Goal: Information Seeking & Learning: Find specific fact

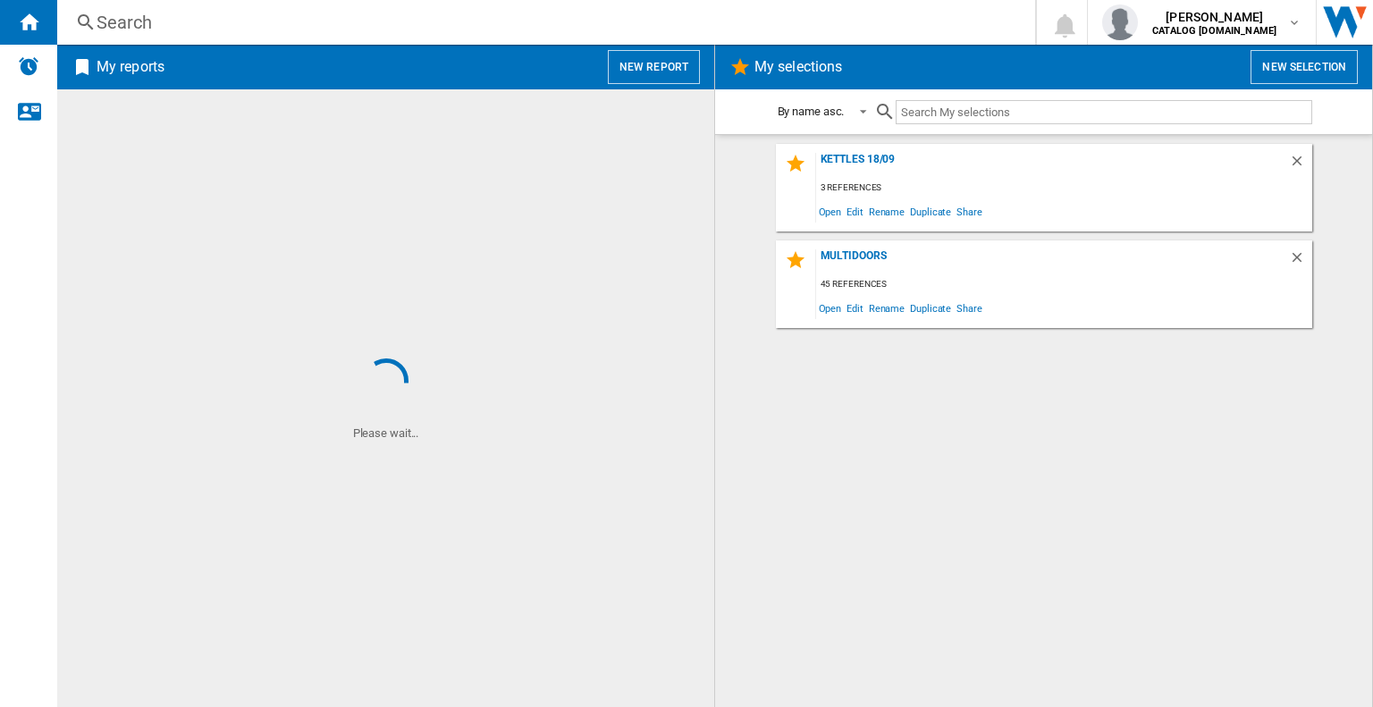
click at [292, 30] on div "Search" at bounding box center [543, 22] width 892 height 25
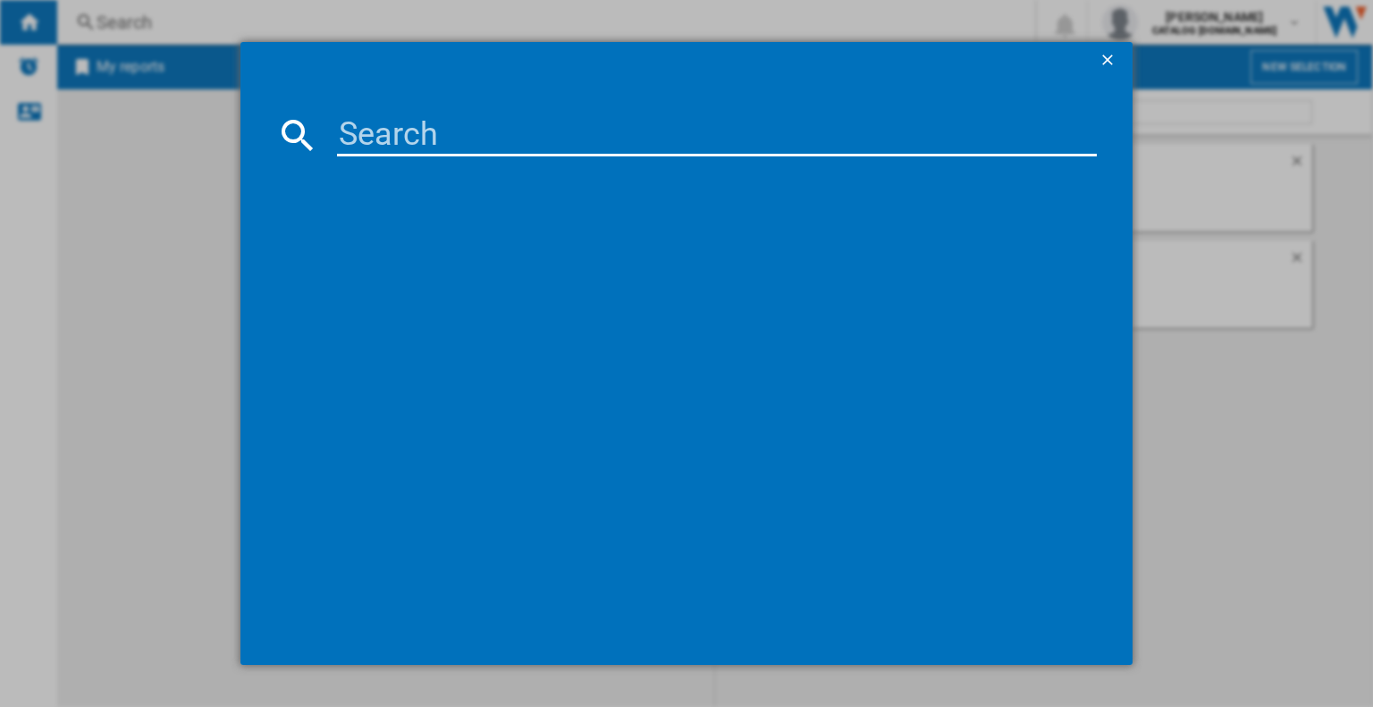
click at [405, 136] on input at bounding box center [717, 135] width 760 height 43
paste input "WTIK94121F"
type input "WTIK94121F"
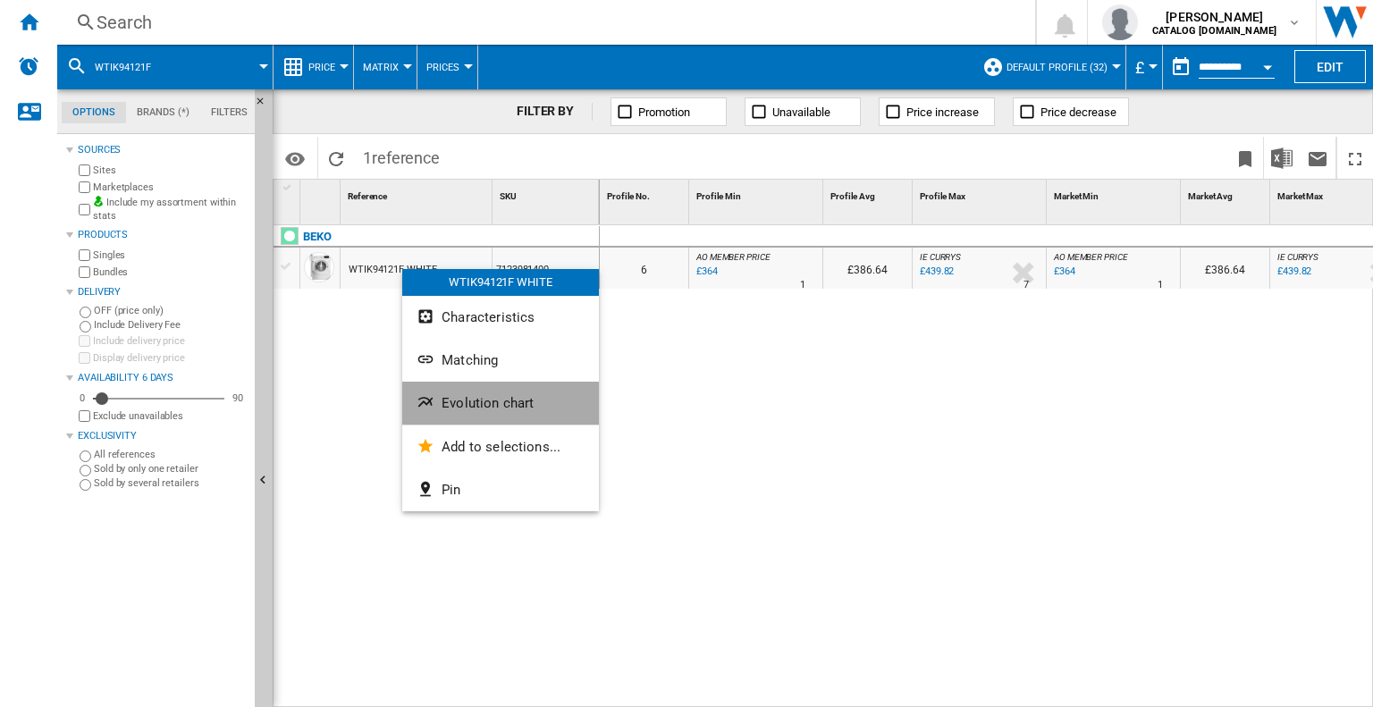
click at [461, 410] on button "Evolution chart" at bounding box center [500, 403] width 197 height 43
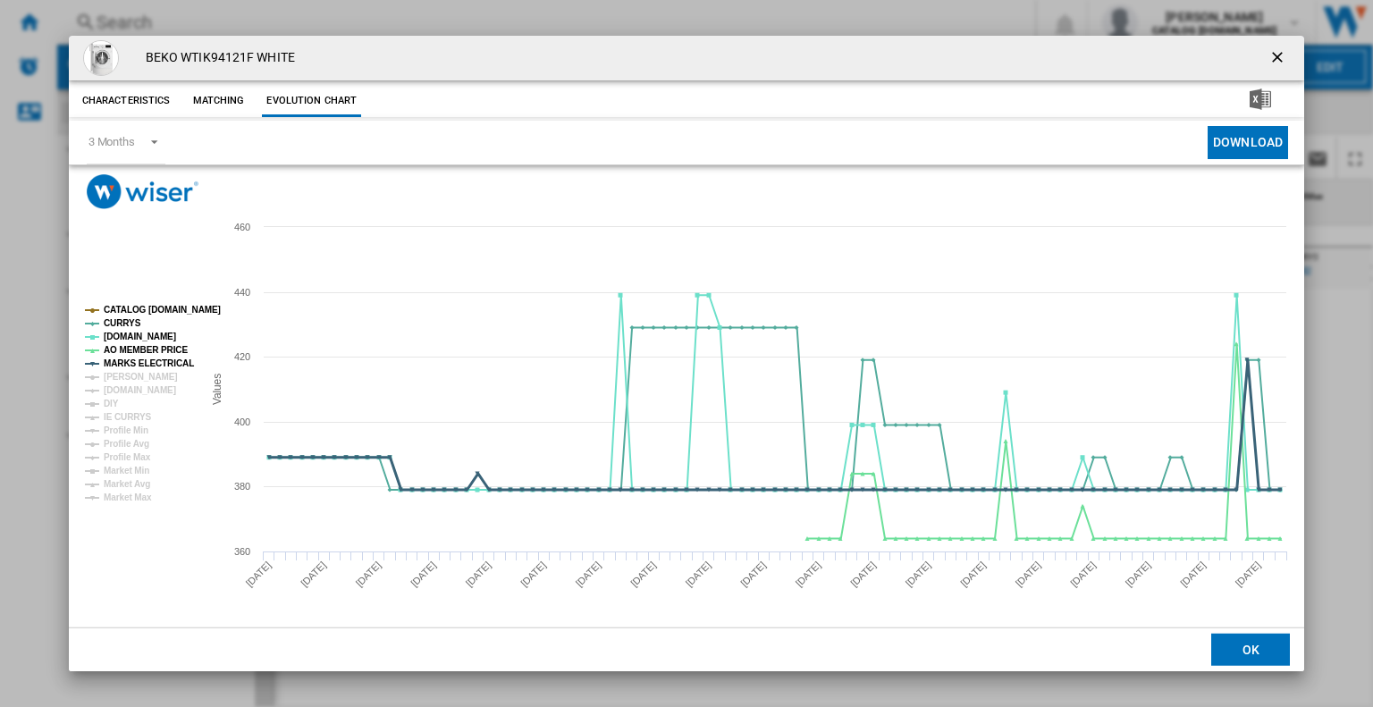
click at [144, 359] on tspan "MARKS ELECTRICAL" at bounding box center [149, 364] width 90 height 10
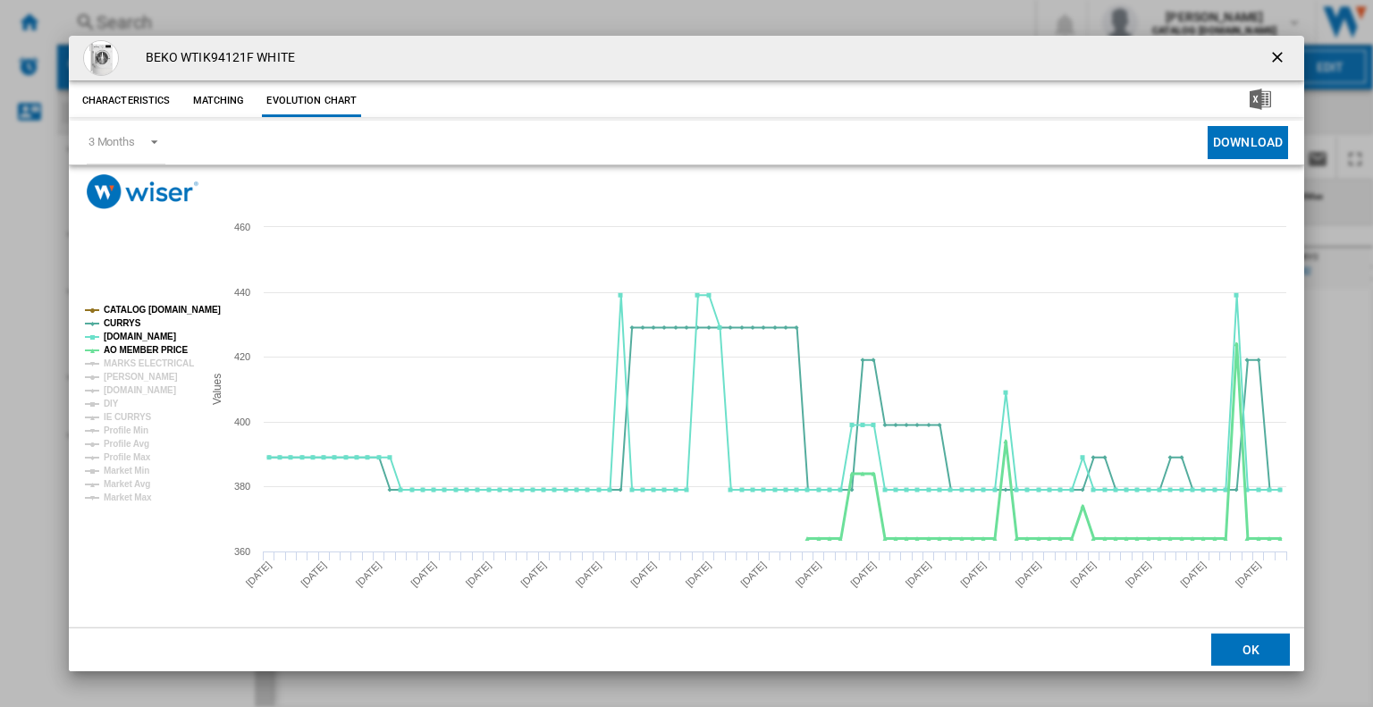
click at [131, 349] on tspan "AO MEMBER PRICE" at bounding box center [146, 350] width 84 height 10
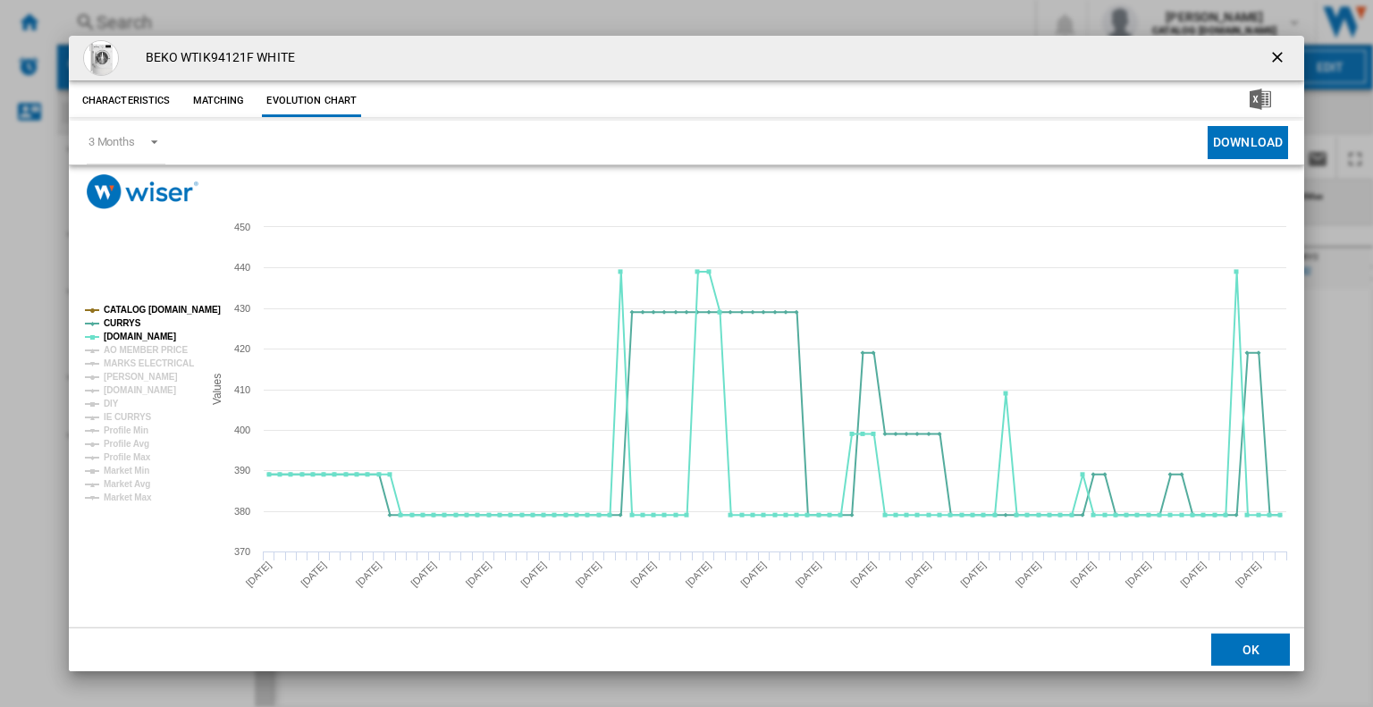
click at [130, 349] on tspan "AO MEMBER PRICE" at bounding box center [146, 350] width 84 height 10
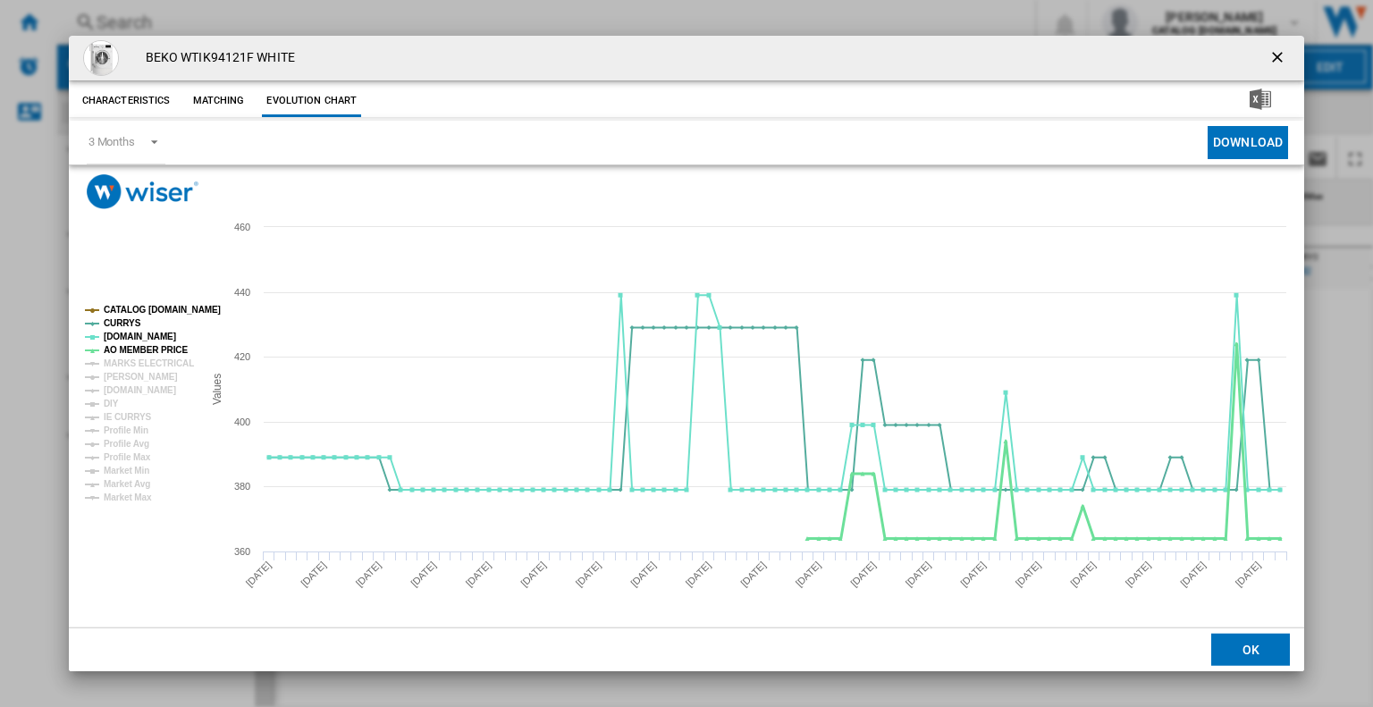
click at [130, 348] on tspan "AO MEMBER PRICE" at bounding box center [146, 350] width 84 height 10
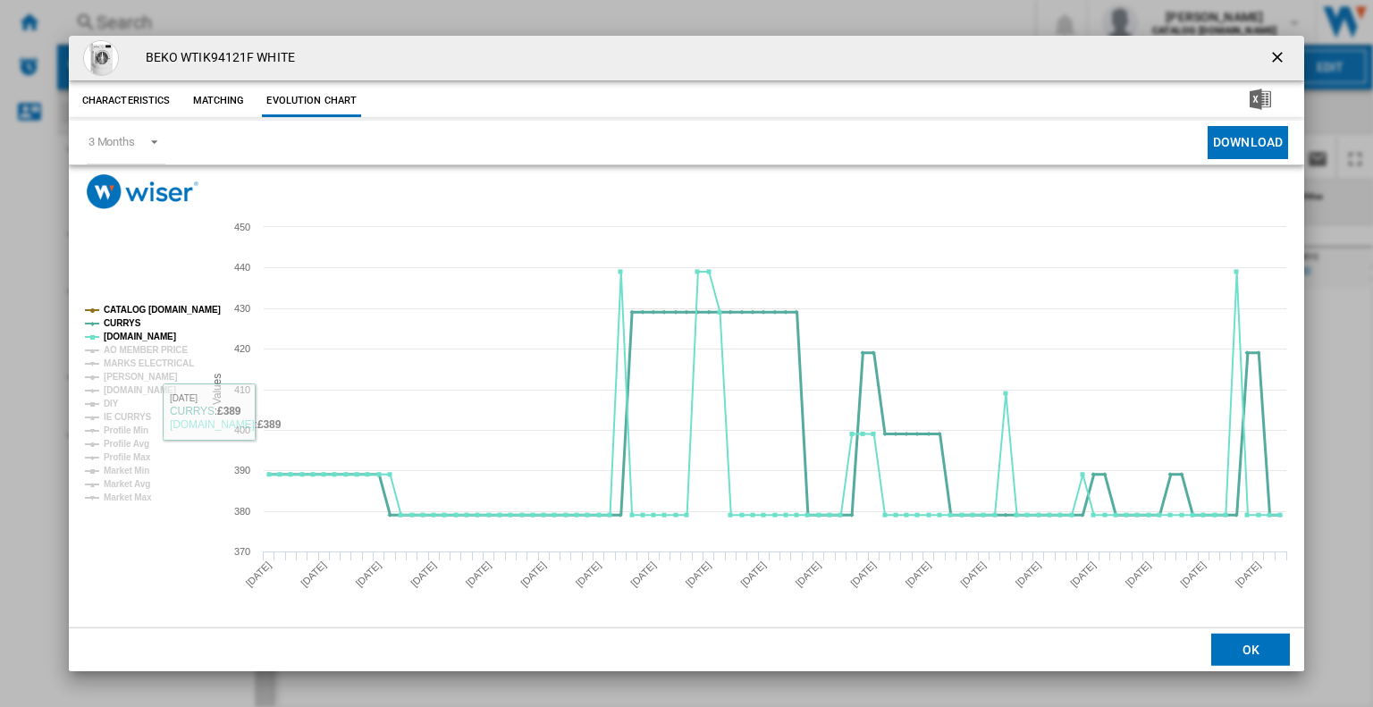
click at [125, 322] on tspan "CURRYS" at bounding box center [123, 323] width 38 height 10
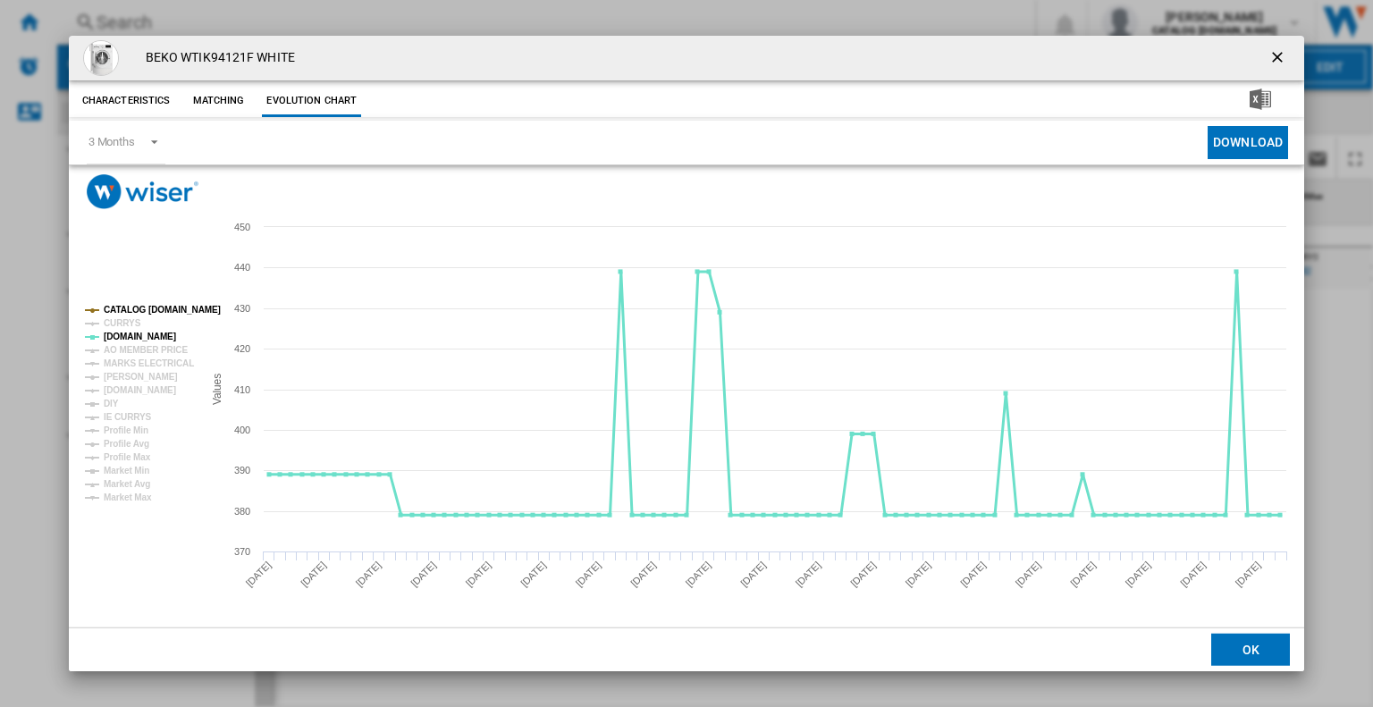
click at [128, 335] on tspan "[DOMAIN_NAME]" at bounding box center [140, 337] width 72 height 10
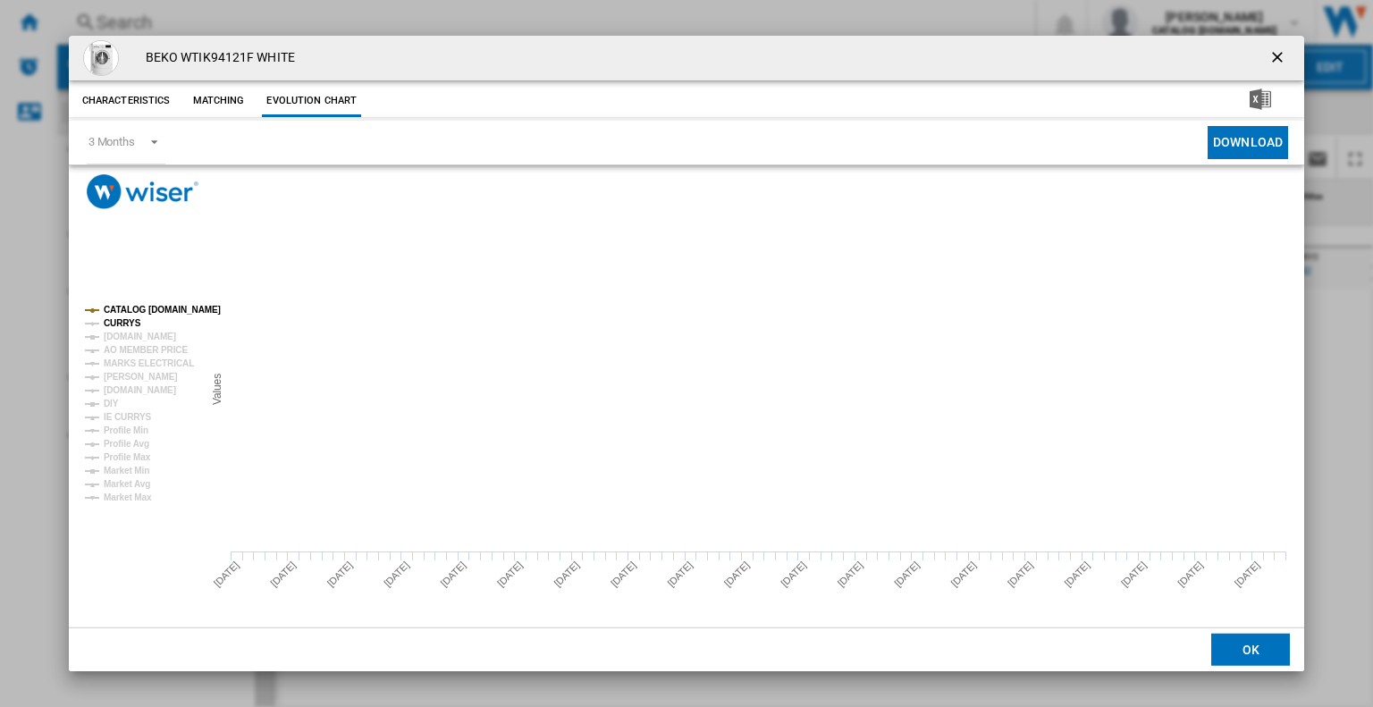
click at [128, 318] on tspan "CURRYS" at bounding box center [123, 323] width 38 height 10
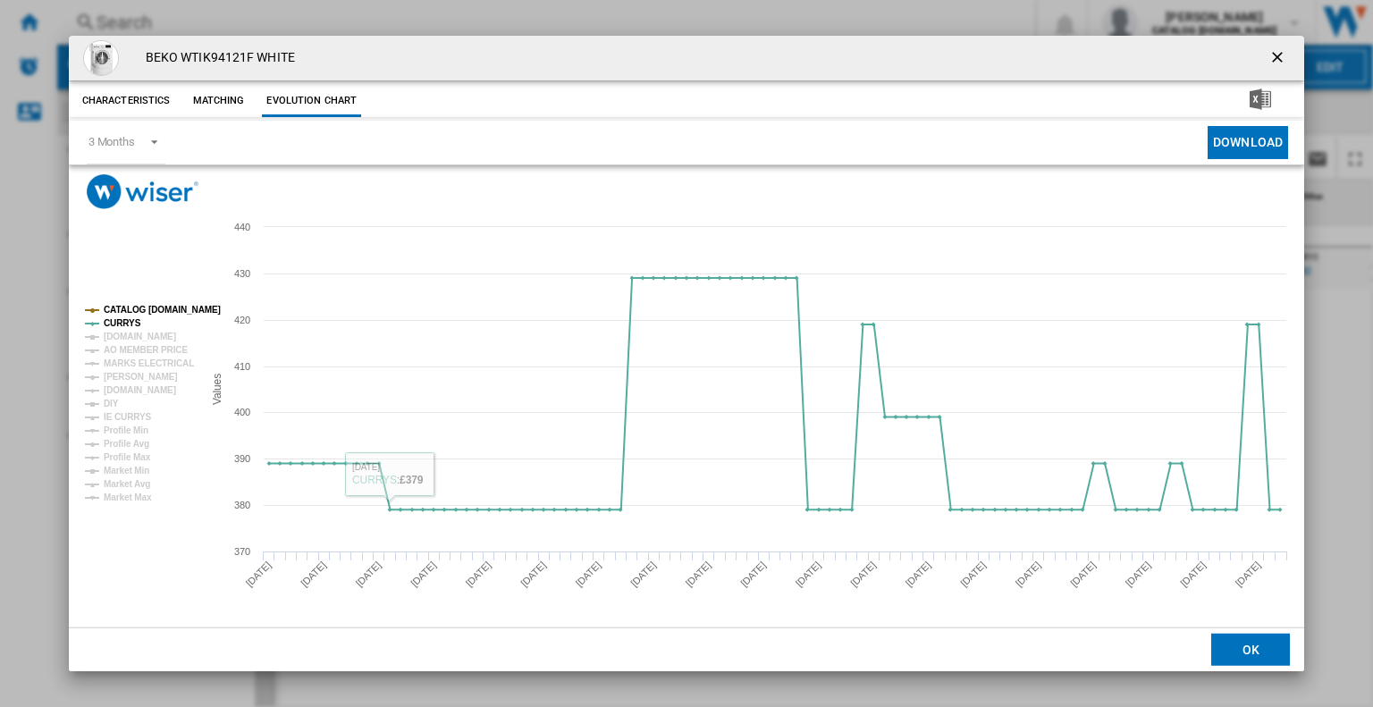
click at [129, 305] on tspan "CATALOG [DOMAIN_NAME]" at bounding box center [162, 310] width 117 height 10
click at [136, 318] on tspan "CURRYS" at bounding box center [123, 323] width 38 height 10
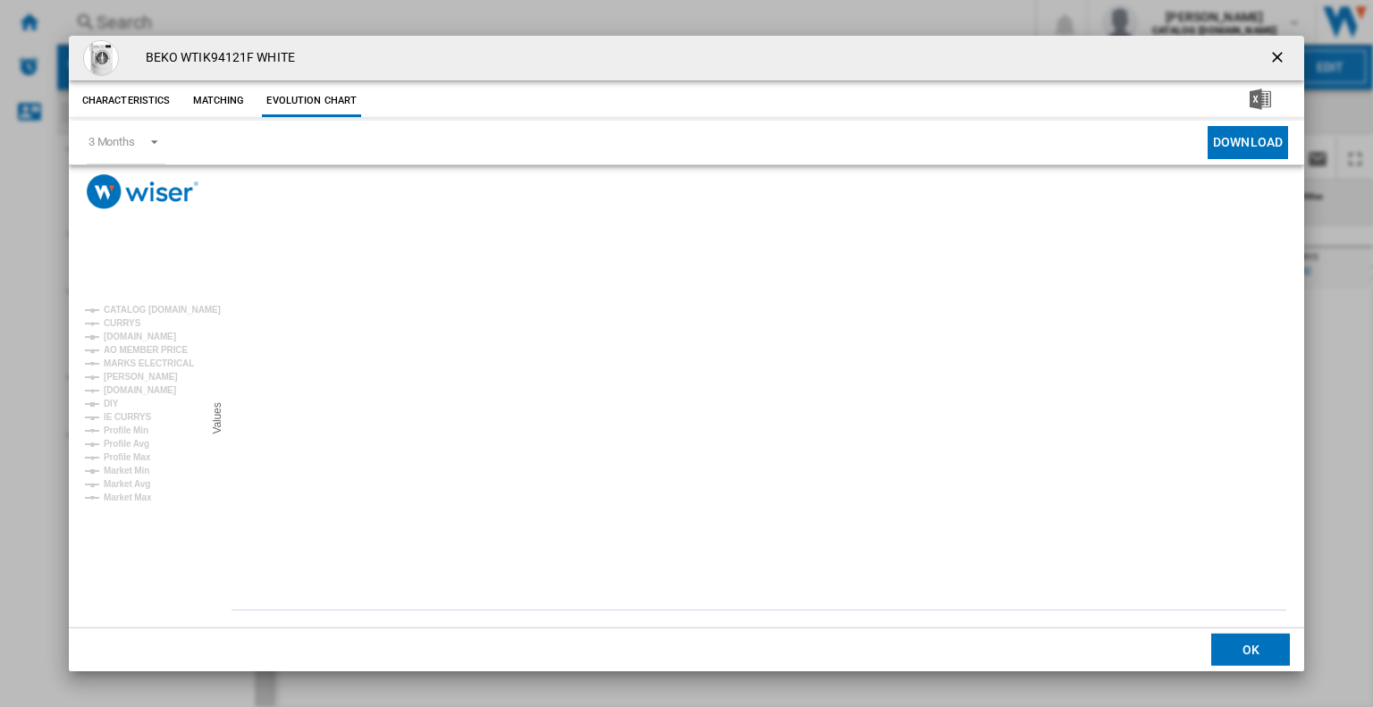
click at [1270, 55] on ng-md-icon "getI18NText('BUTTONS.CLOSE_DIALOG')" at bounding box center [1279, 58] width 21 height 21
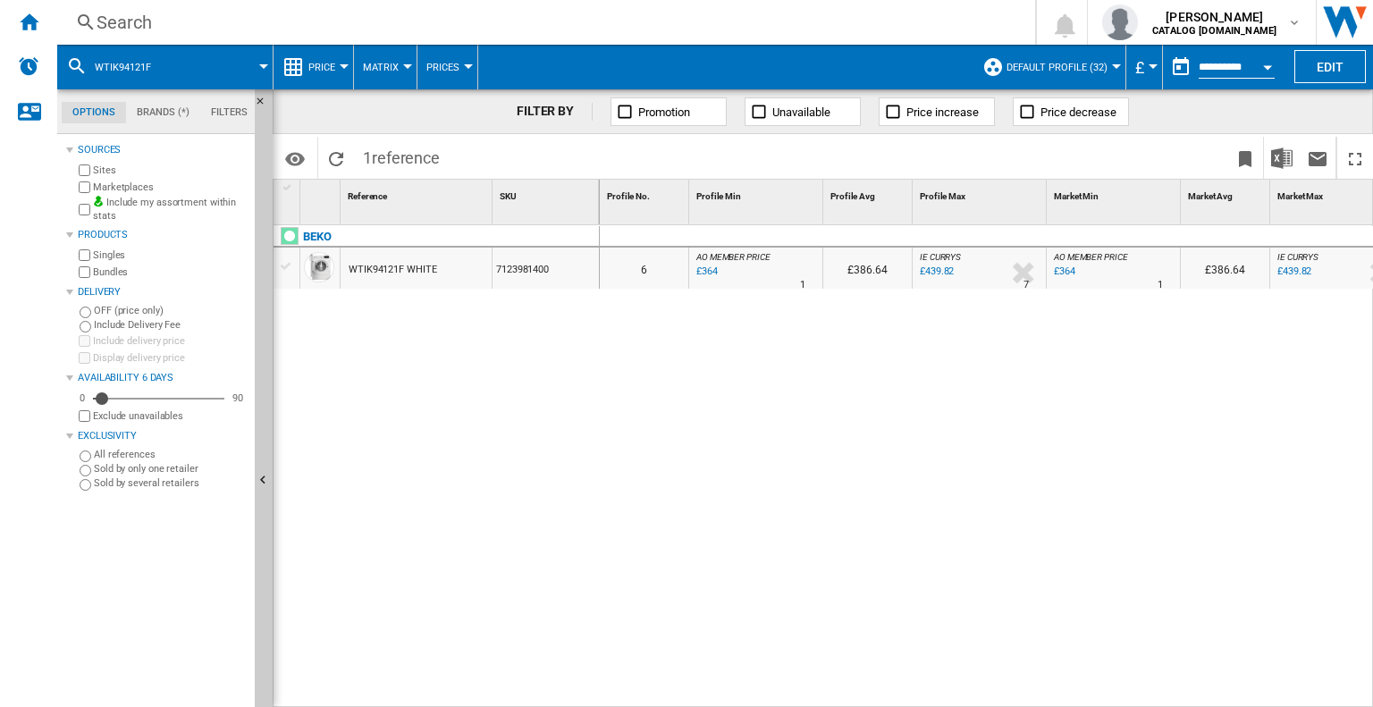
click at [234, 30] on div "Search" at bounding box center [543, 22] width 892 height 25
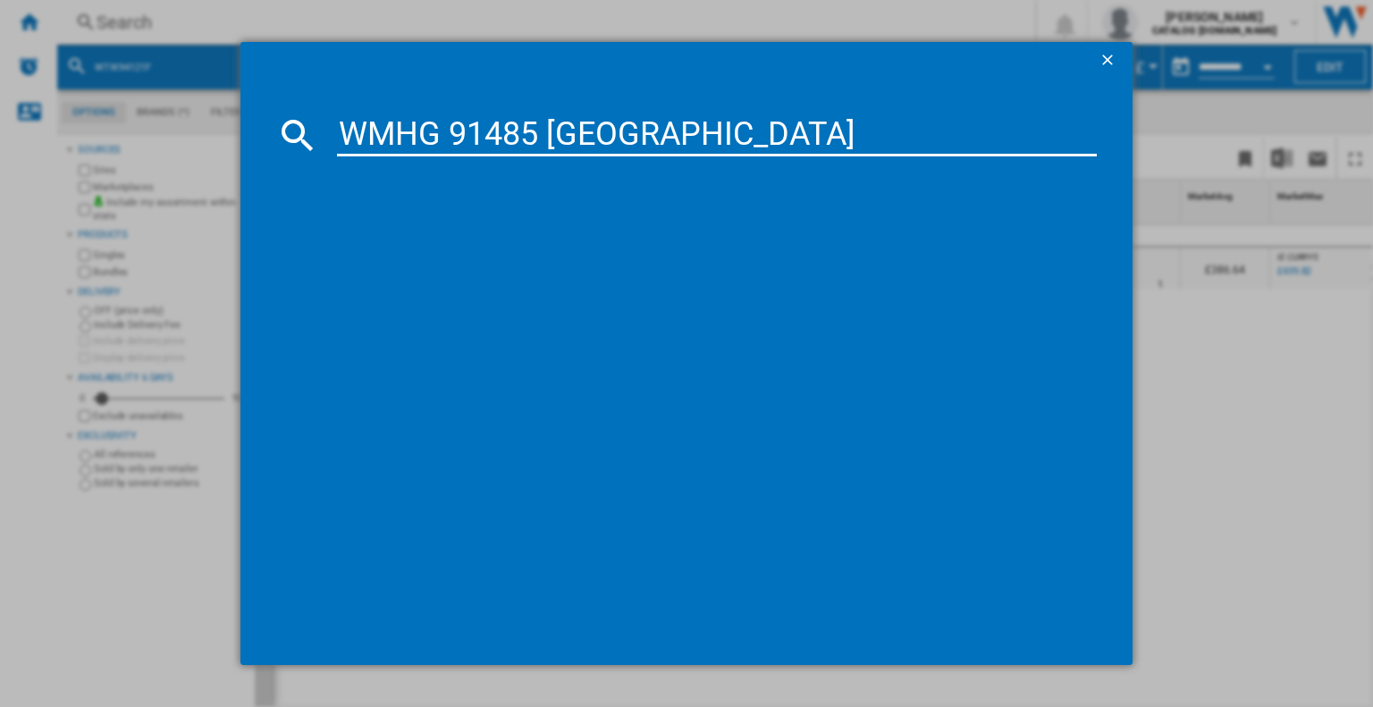
type input "WMHG 91485 [GEOGRAPHIC_DATA]"
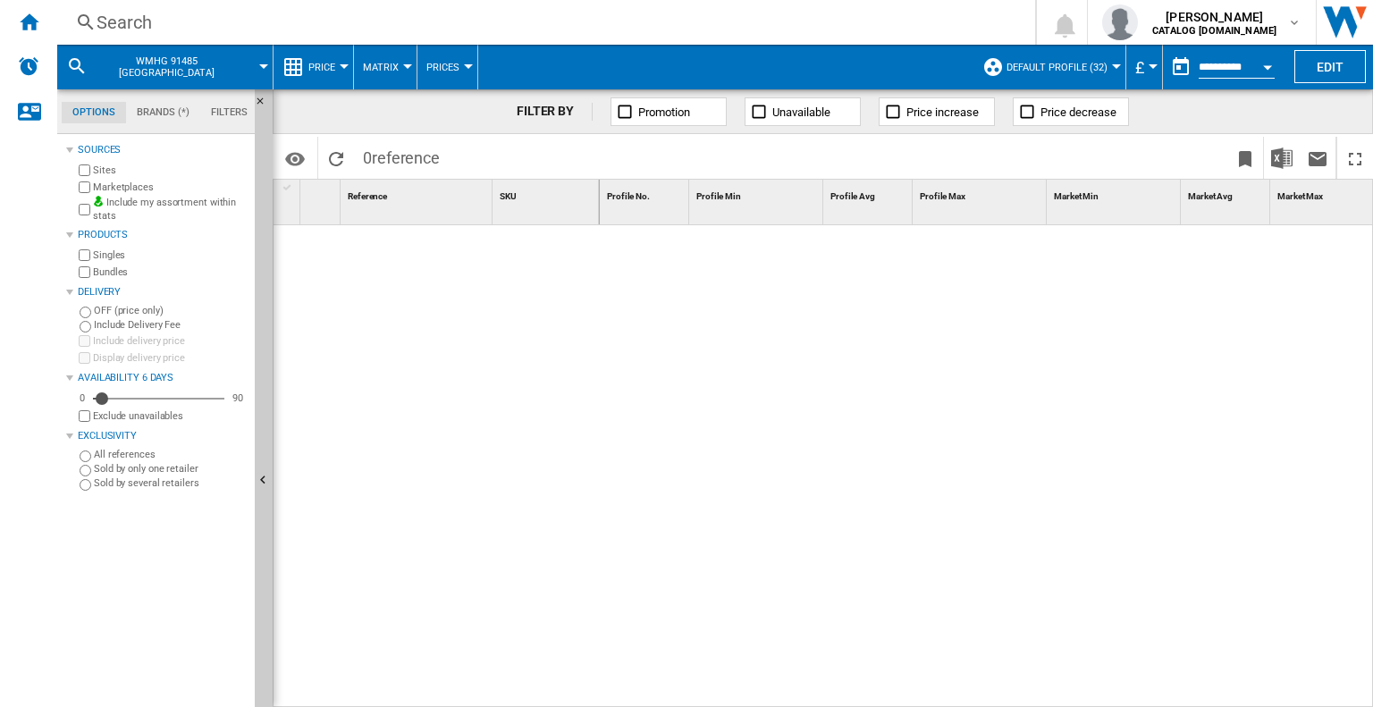
click at [372, 30] on div "Search" at bounding box center [543, 22] width 892 height 25
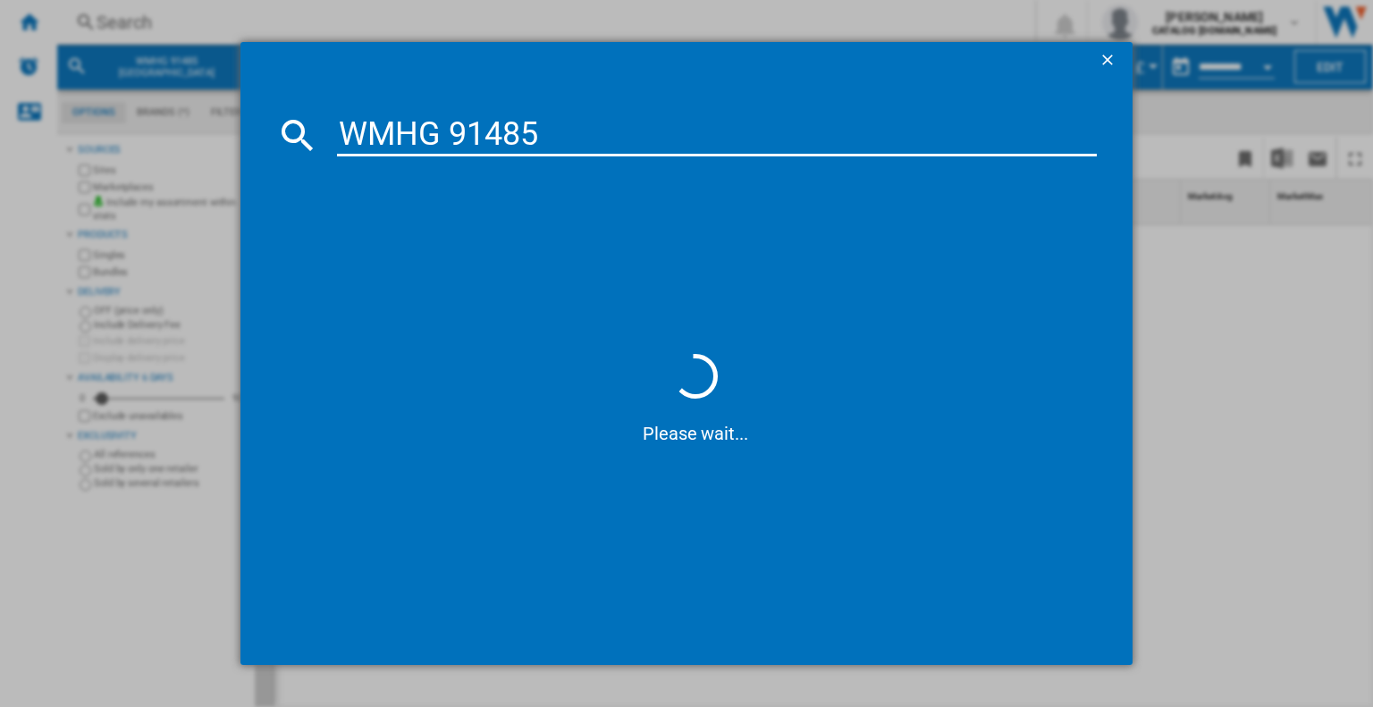
type input "WMHG 91485"
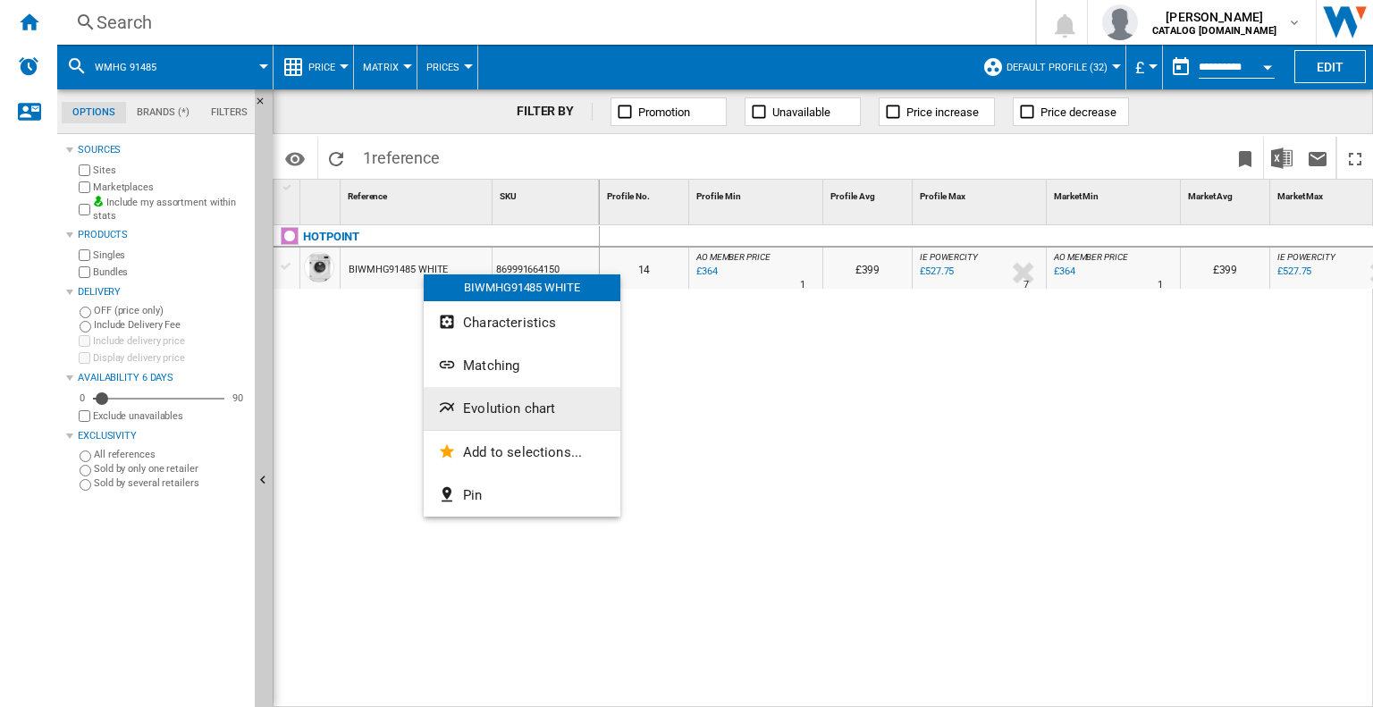
click at [472, 401] on span "Evolution chart" at bounding box center [509, 409] width 92 height 16
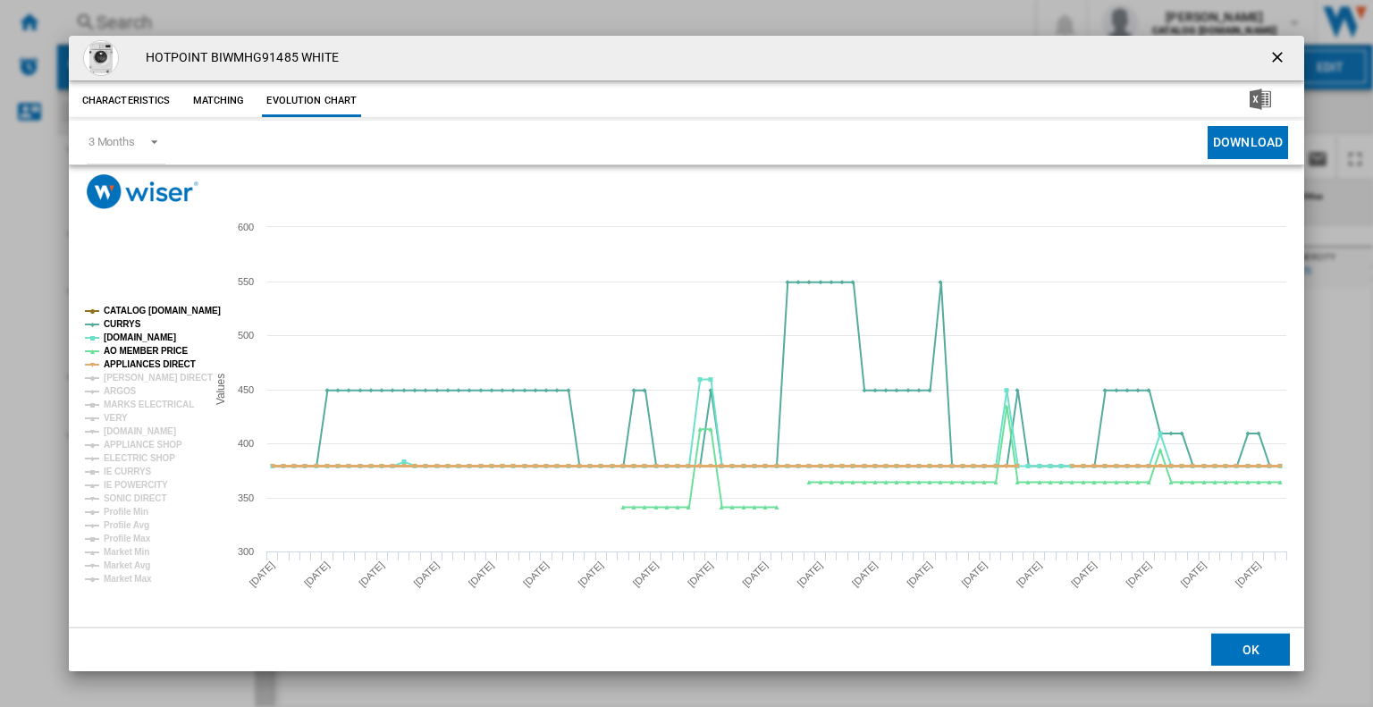
click at [157, 364] on tspan "APPLIANCES DIRECT" at bounding box center [150, 364] width 92 height 10
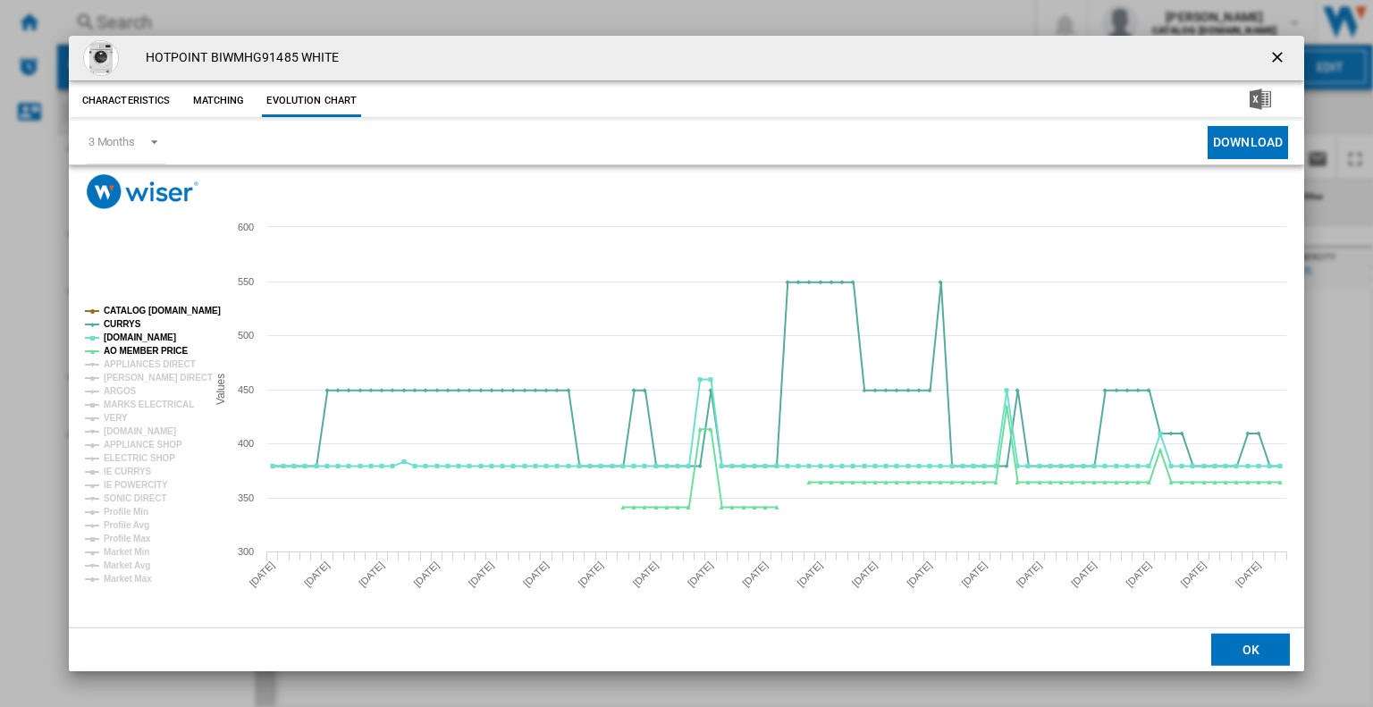
click at [157, 364] on tspan "APPLIANCES DIRECT" at bounding box center [150, 364] width 92 height 10
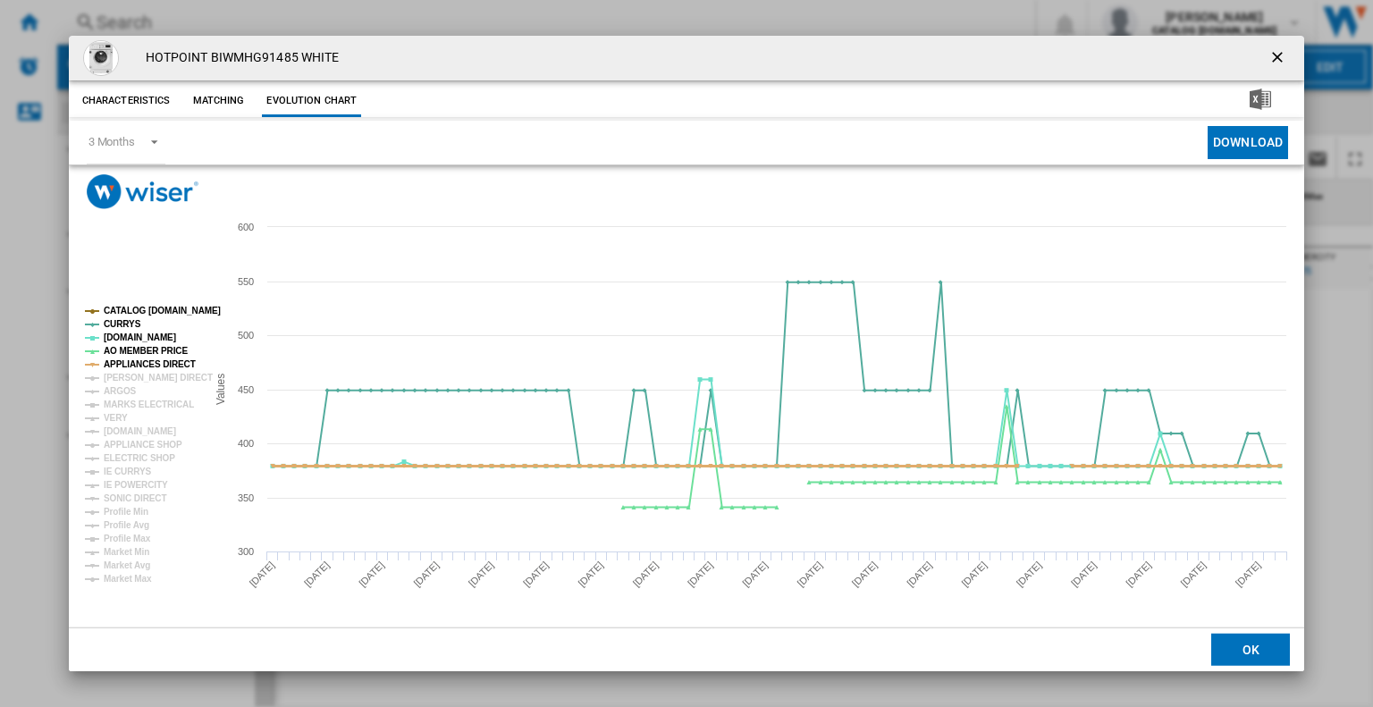
click at [157, 364] on tspan "APPLIANCES DIRECT" at bounding box center [150, 364] width 92 height 10
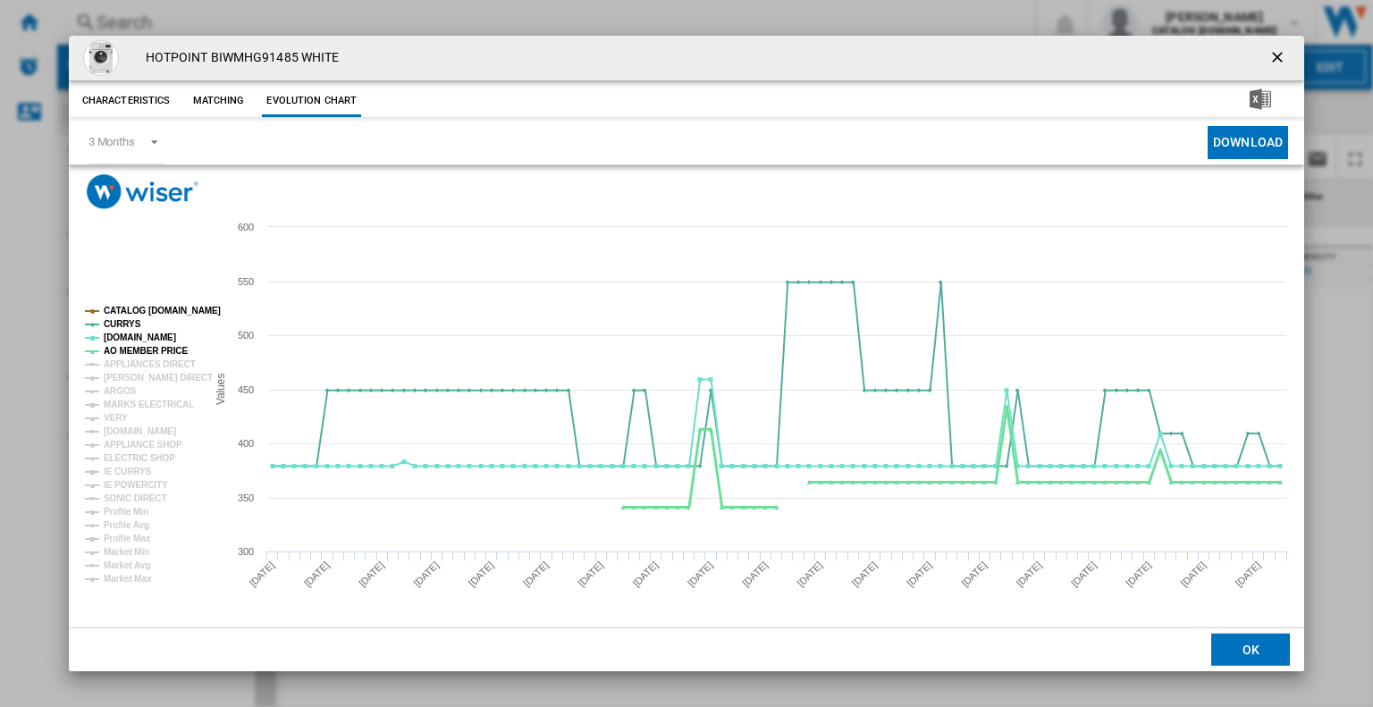
click at [156, 349] on tspan "AO MEMBER PRICE" at bounding box center [146, 351] width 84 height 10
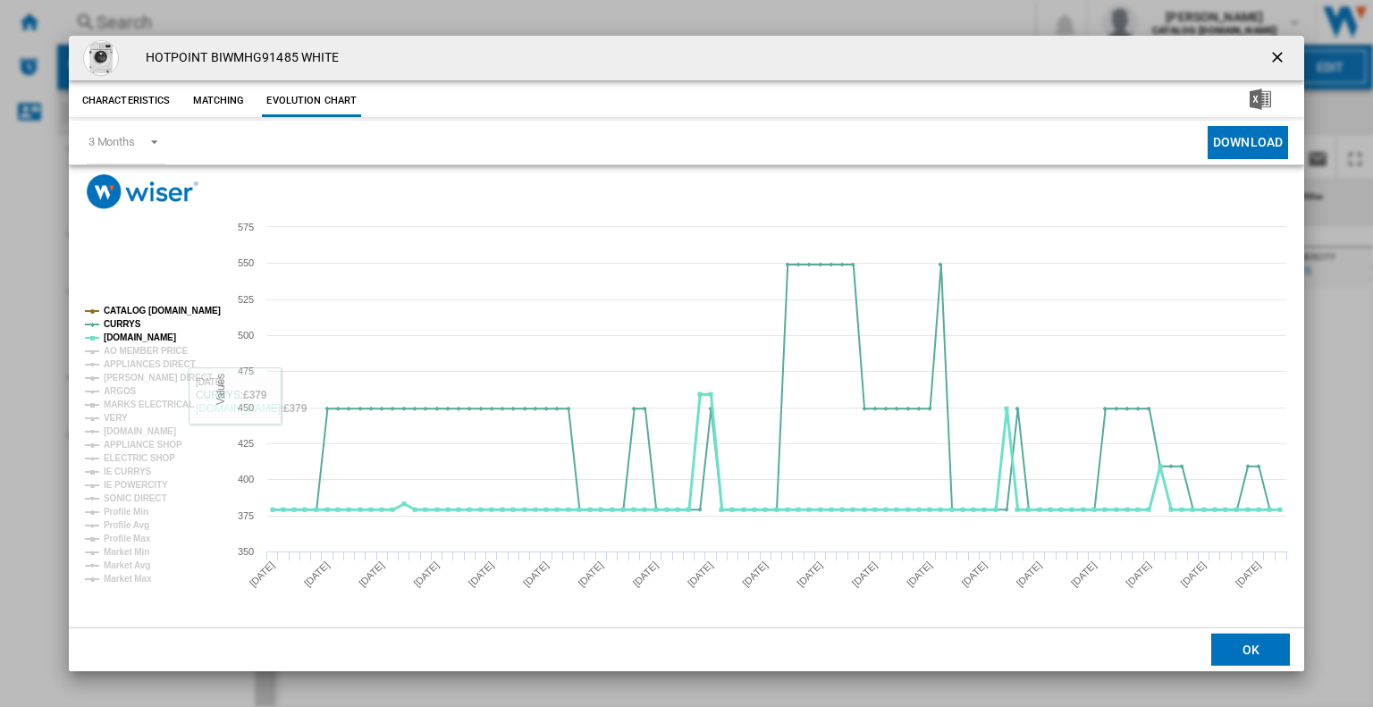
click at [108, 334] on tspan "[DOMAIN_NAME]" at bounding box center [140, 338] width 72 height 10
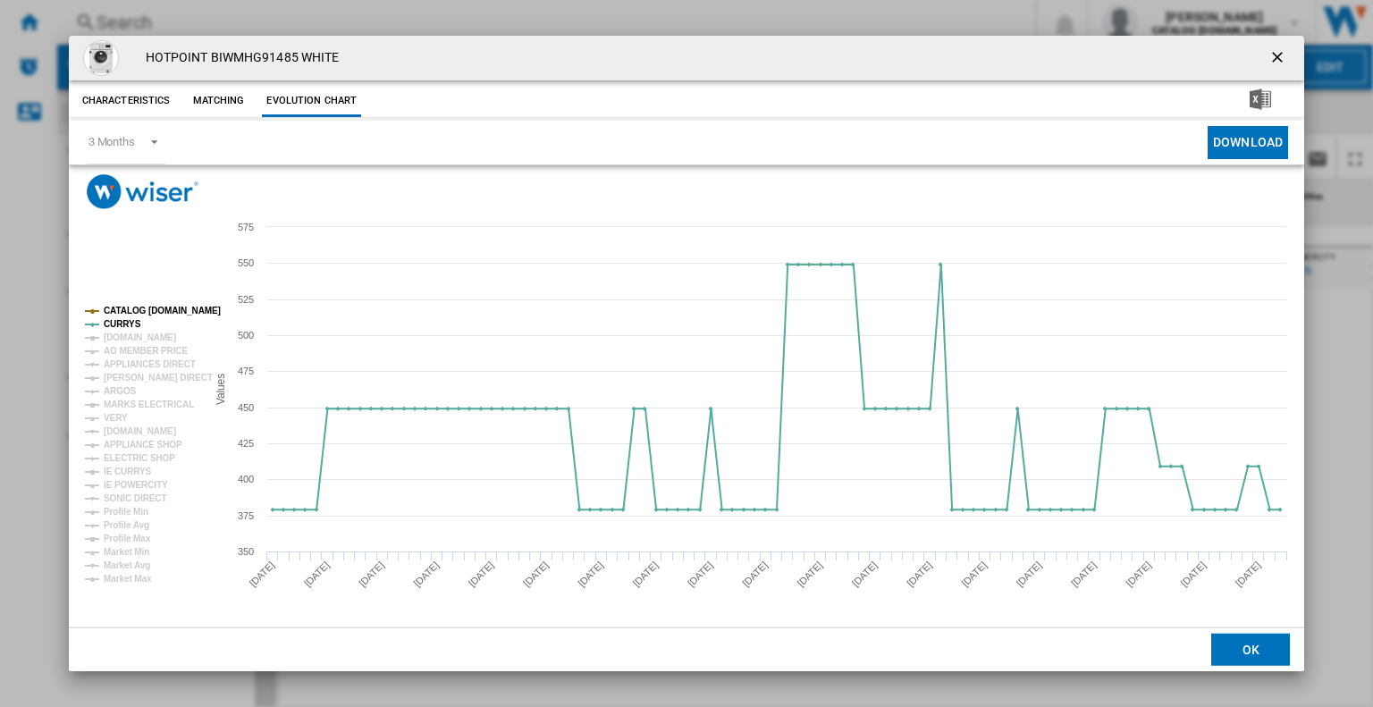
click at [139, 311] on tspan "CATALOG [DOMAIN_NAME]" at bounding box center [162, 311] width 117 height 10
click at [126, 328] on tspan "CURRYS" at bounding box center [123, 324] width 38 height 10
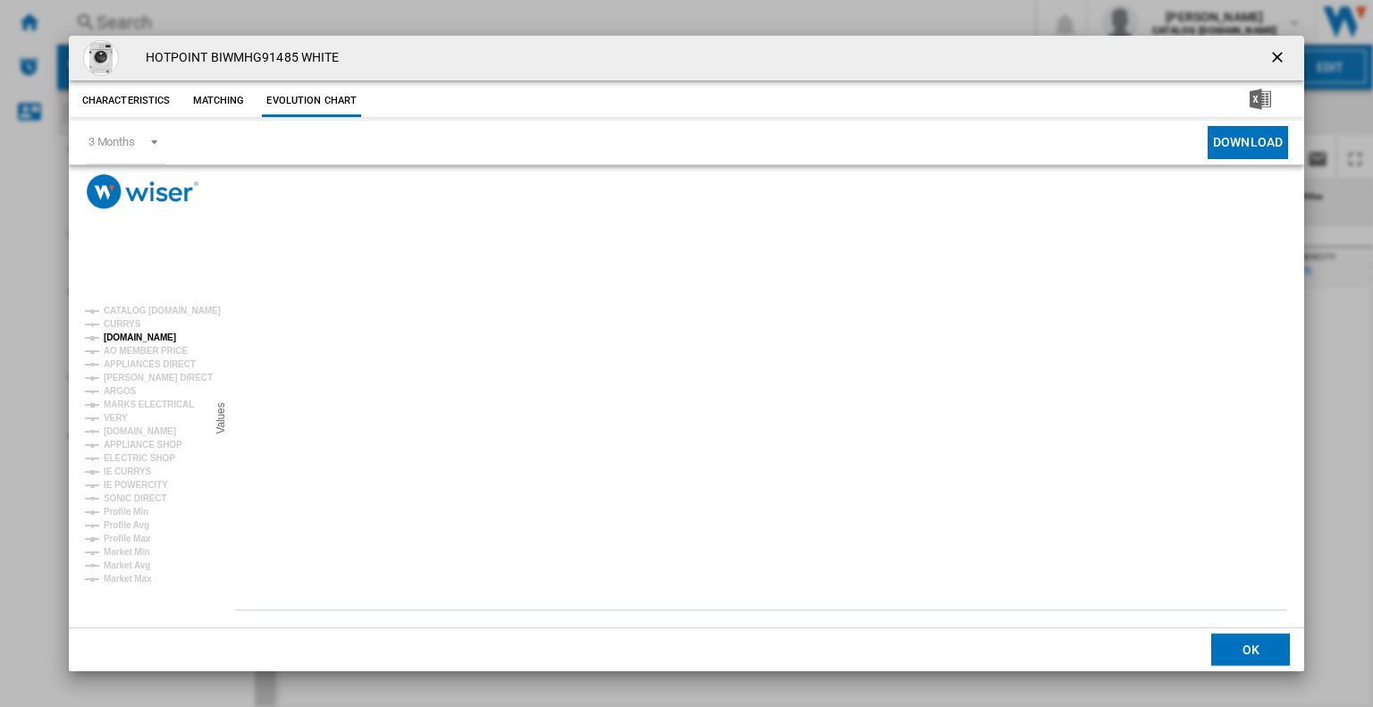
click at [126, 336] on tspan "[DOMAIN_NAME]" at bounding box center [140, 338] width 72 height 10
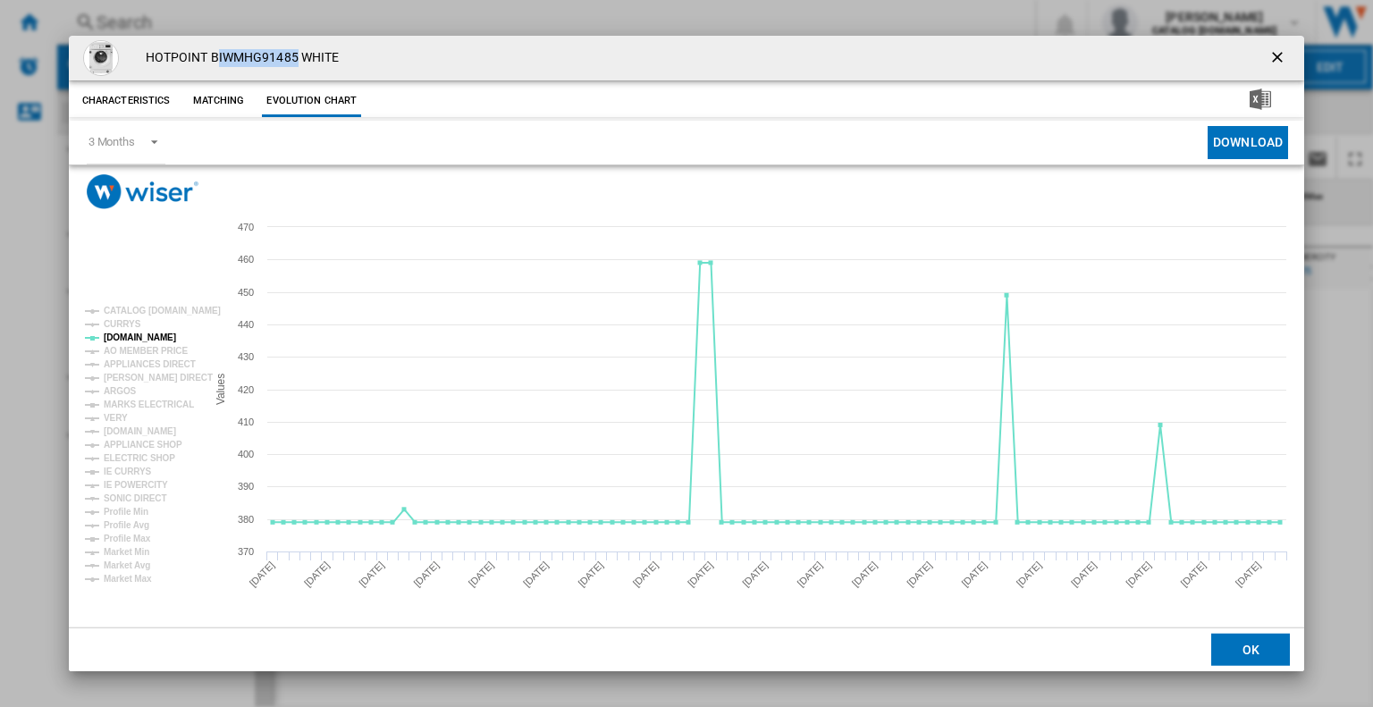
drag, startPoint x: 297, startPoint y: 59, endPoint x: 215, endPoint y: 53, distance: 82.5
click at [215, 53] on h4 "HOTPOINT BIWMHG91485 WHITE" at bounding box center [238, 58] width 203 height 18
drag, startPoint x: 210, startPoint y: 53, endPoint x: 299, endPoint y: 50, distance: 89.4
click at [299, 50] on h4 "HOTPOINT BIWMHG91485 WHITE" at bounding box center [238, 58] width 203 height 18
copy h4 "BIWMHG91485"
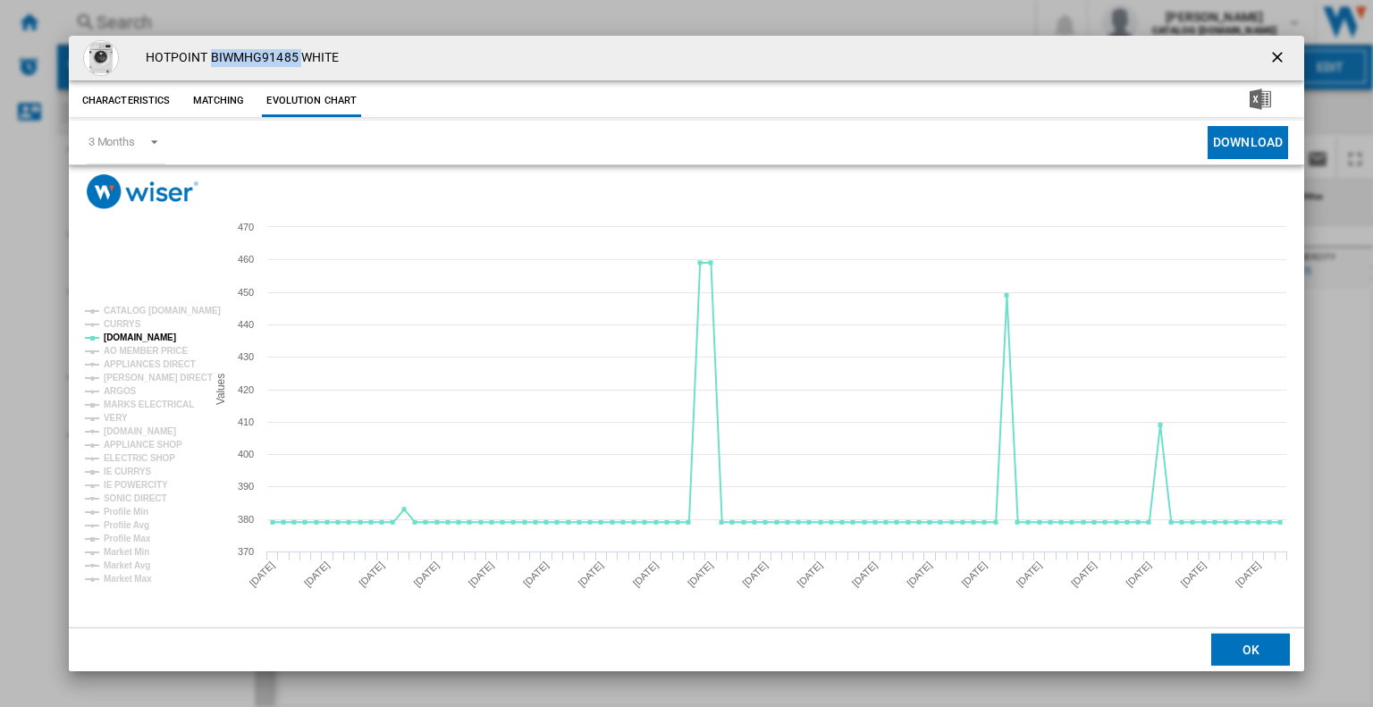
click at [1272, 59] on ng-md-icon "getI18NText('BUTTONS.CLOSE_DIALOG')" at bounding box center [1279, 58] width 21 height 21
